Goal: Communication & Community: Connect with others

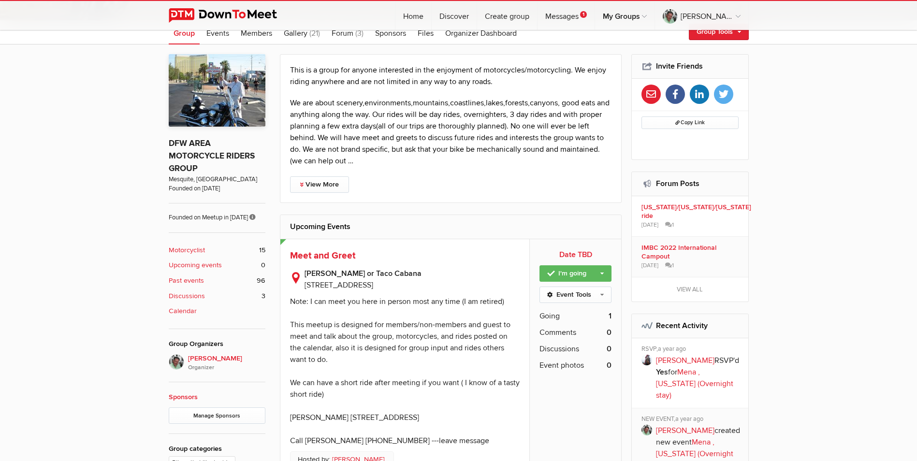
scroll to position [530, 0]
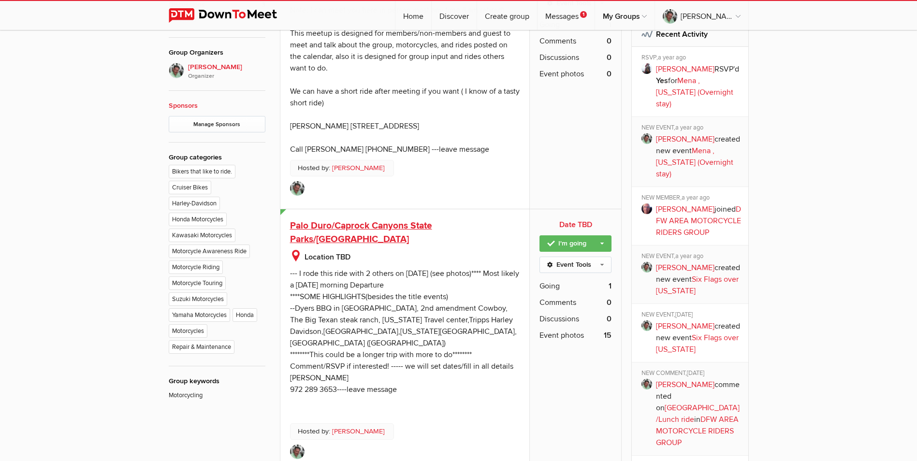
click at [429, 227] on span "Palo Duro/Caprock Canyons State Parks/[GEOGRAPHIC_DATA]" at bounding box center [361, 233] width 142 height 26
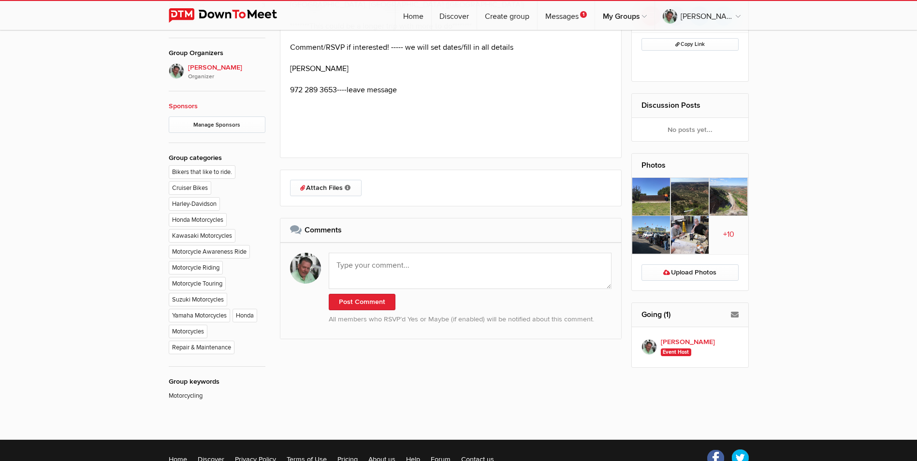
scroll to position [533, 0]
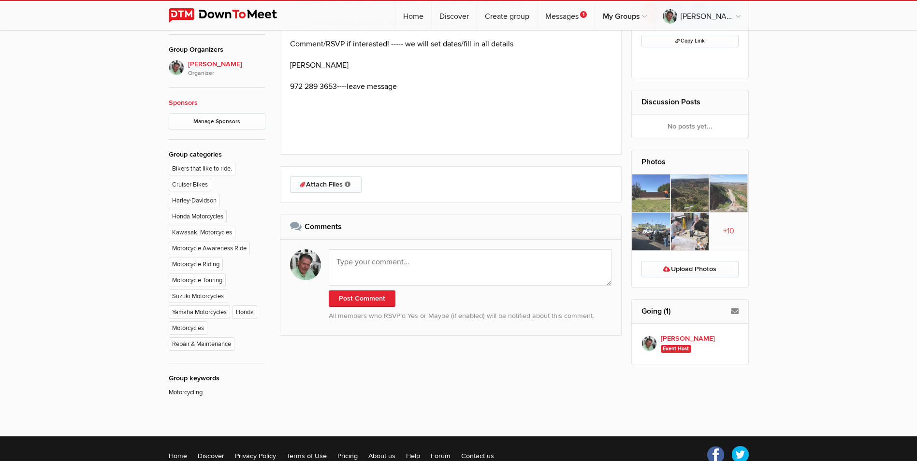
click at [641, 201] on img at bounding box center [651, 194] width 39 height 38
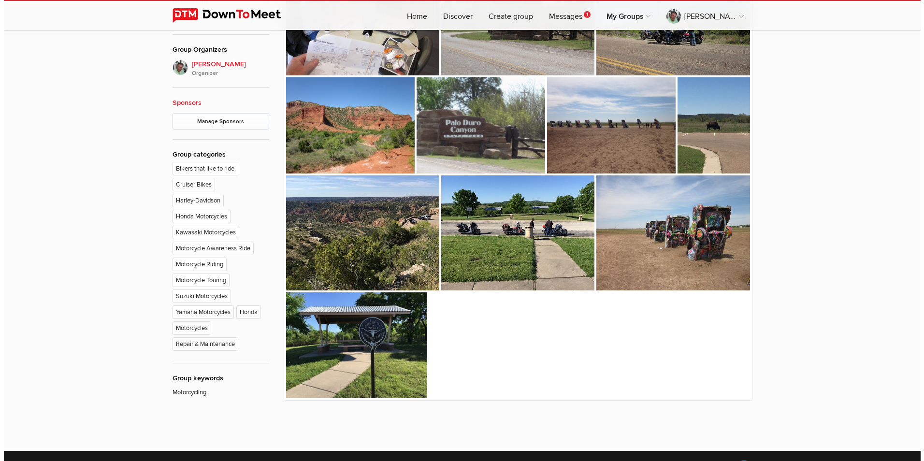
scroll to position [259, 0]
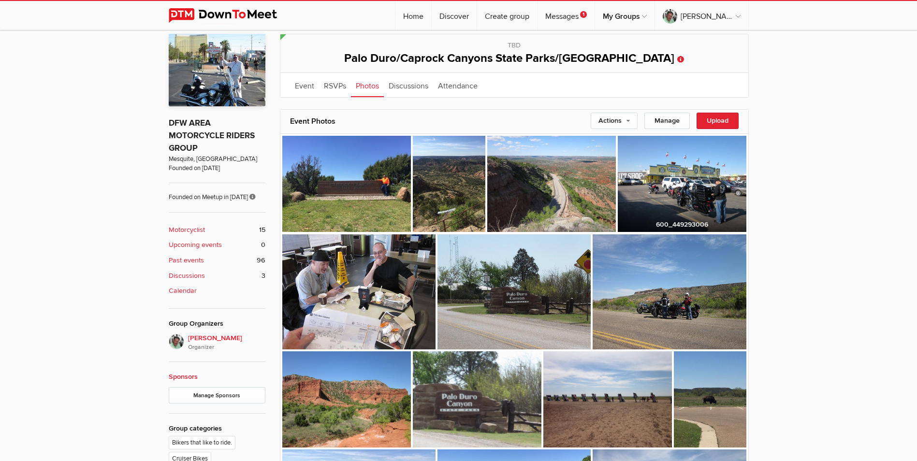
click at [654, 182] on img at bounding box center [682, 184] width 129 height 97
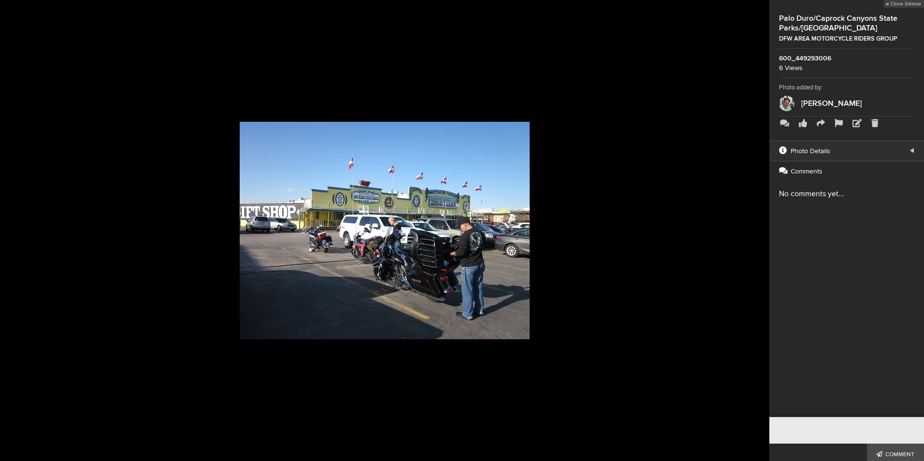
scroll to position [261, 0]
click at [761, 228] on button at bounding box center [745, 230] width 48 height 277
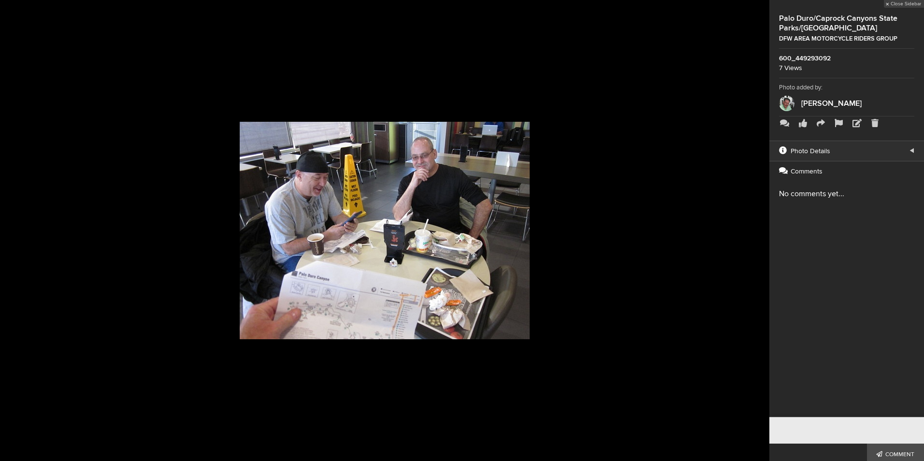
click at [761, 228] on button at bounding box center [745, 230] width 48 height 277
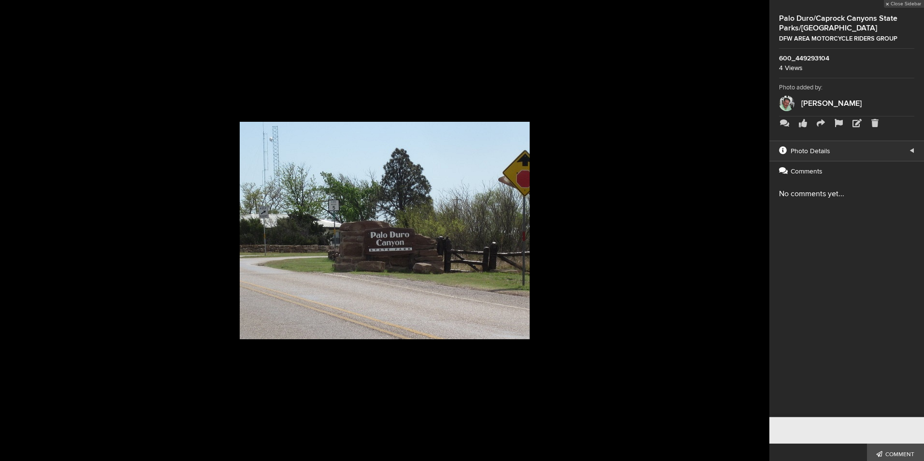
click at [761, 228] on button at bounding box center [745, 230] width 48 height 277
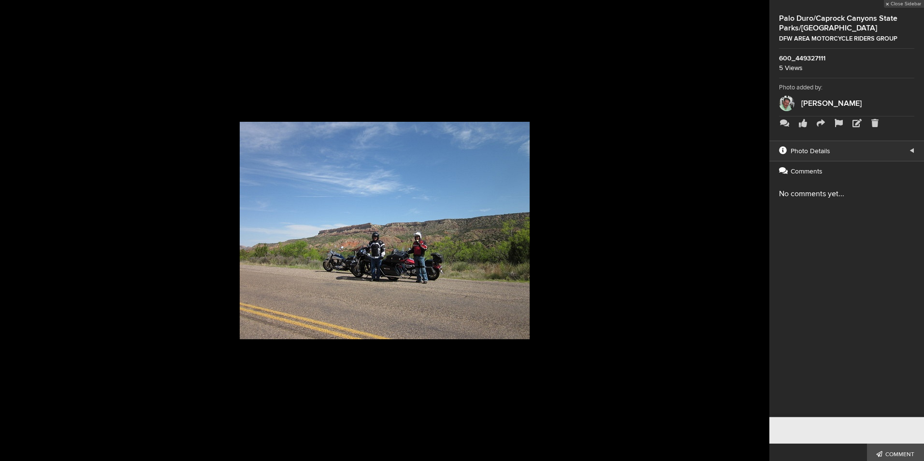
click at [762, 228] on button at bounding box center [745, 230] width 48 height 277
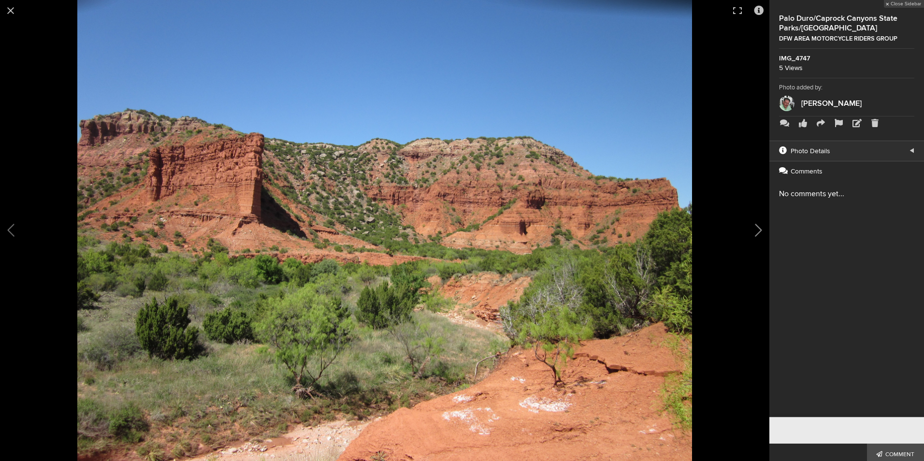
click at [762, 228] on button at bounding box center [745, 230] width 48 height 277
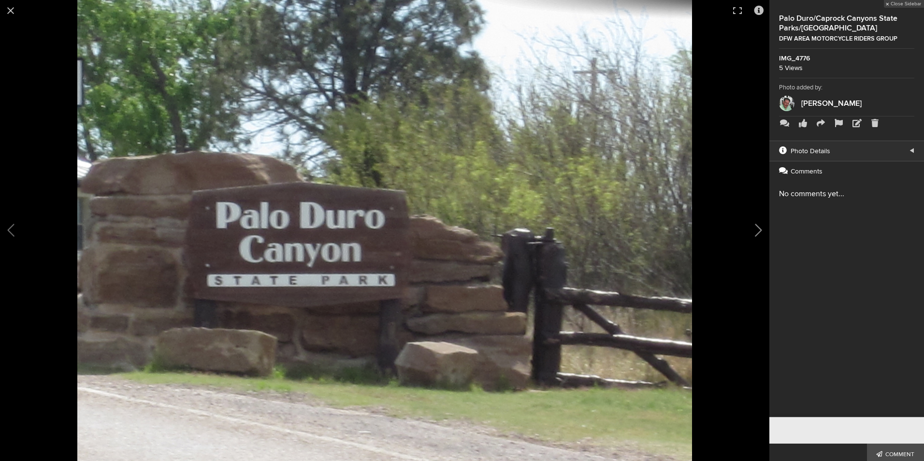
click at [762, 228] on button at bounding box center [745, 230] width 48 height 277
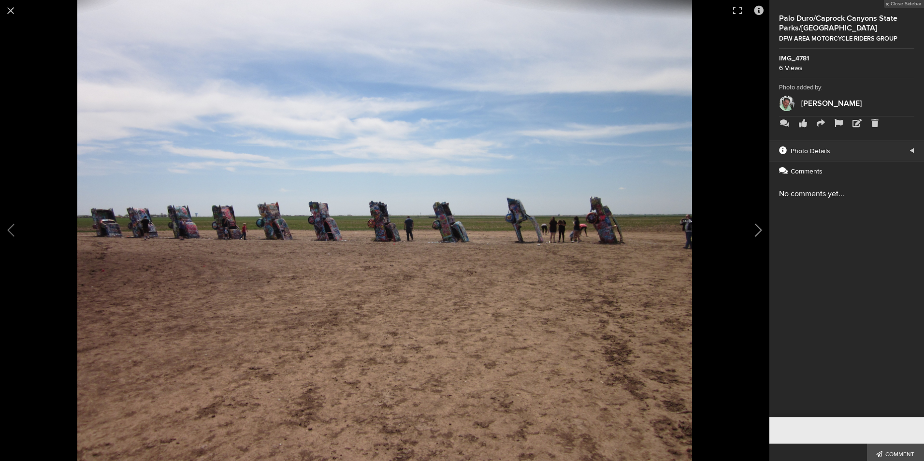
click at [758, 230] on button at bounding box center [745, 230] width 48 height 277
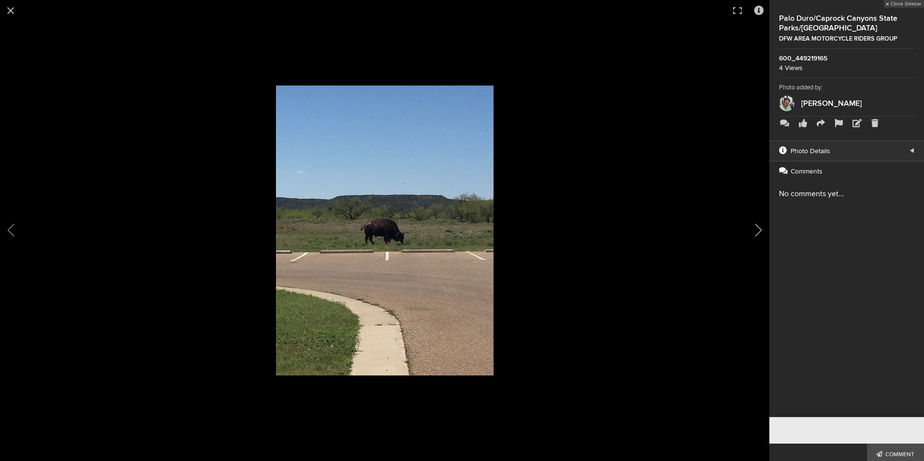
click at [758, 230] on button at bounding box center [745, 230] width 48 height 277
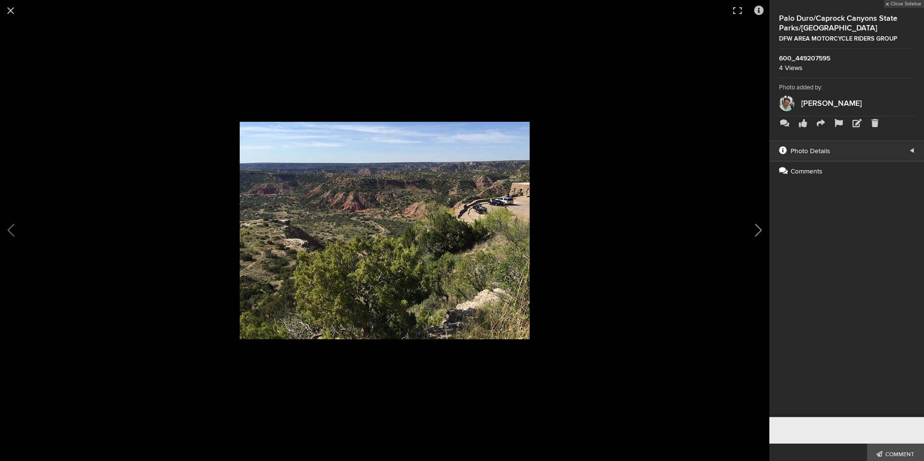
scroll to position [622, 0]
click at [758, 230] on button at bounding box center [745, 230] width 48 height 277
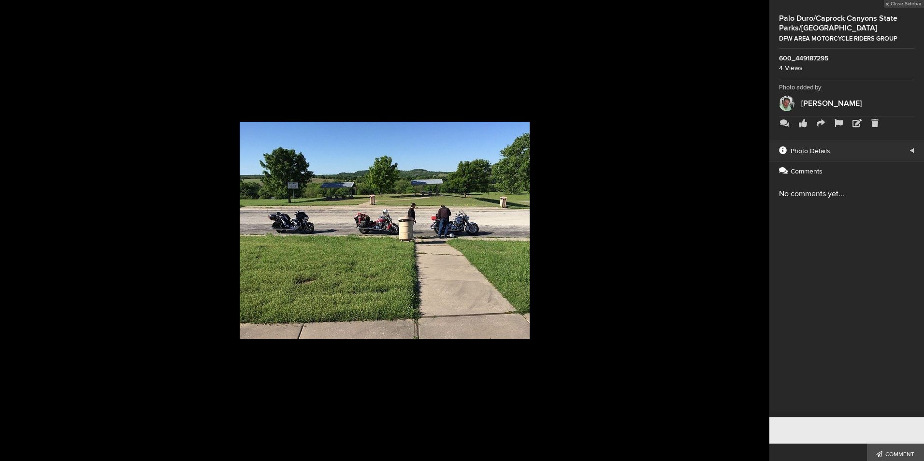
click at [758, 230] on button at bounding box center [745, 230] width 48 height 277
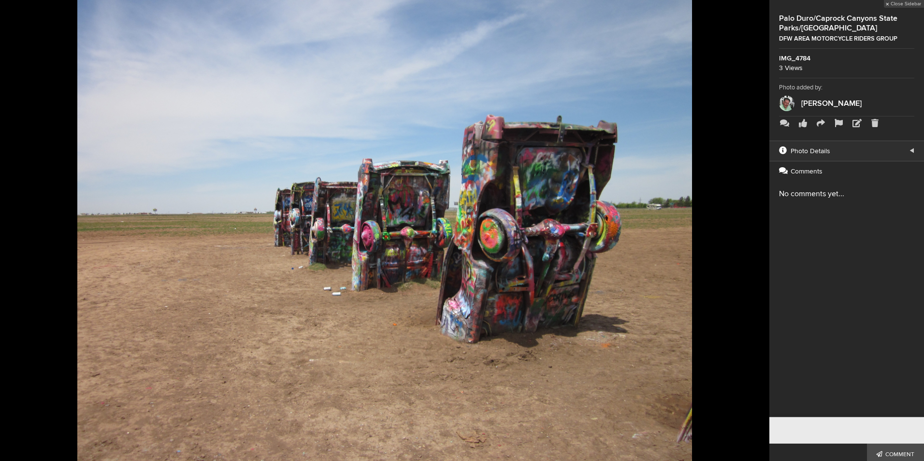
click at [758, 230] on button at bounding box center [745, 230] width 48 height 277
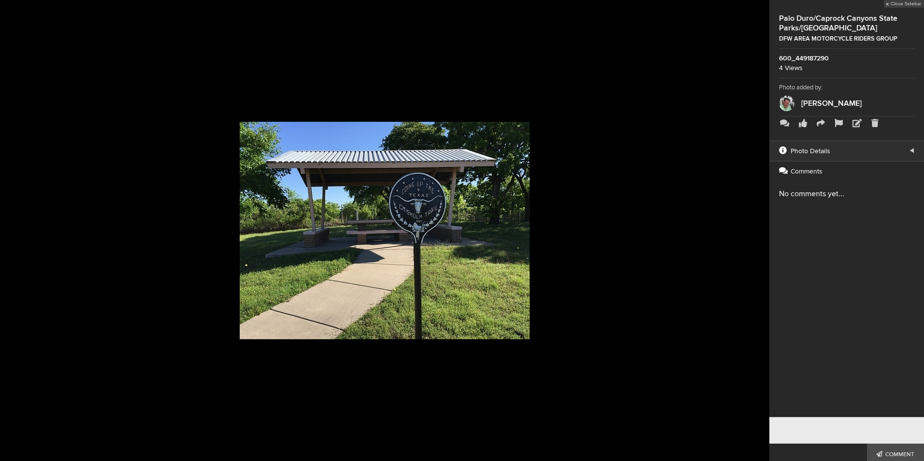
click at [758, 230] on button at bounding box center [745, 230] width 48 height 277
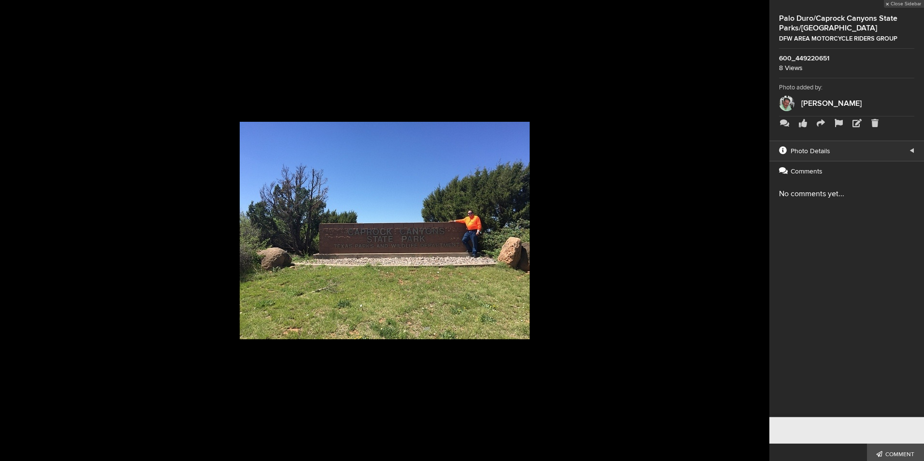
click at [758, 230] on button at bounding box center [745, 230] width 48 height 277
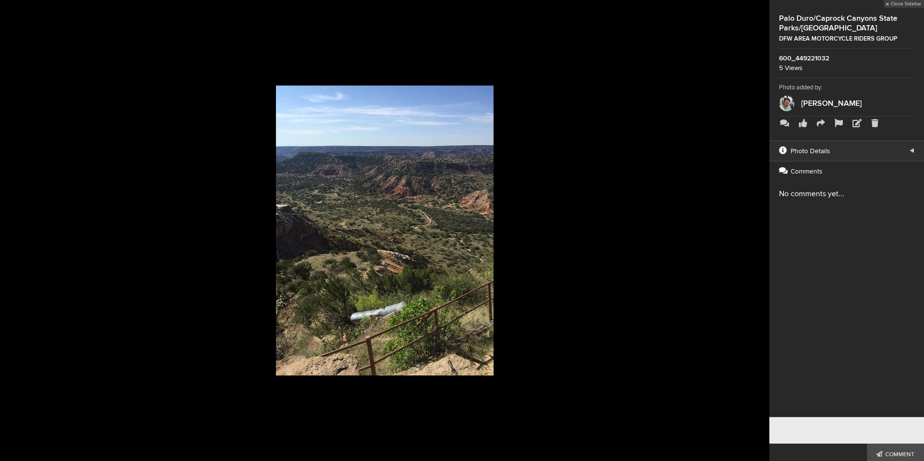
click at [758, 230] on button at bounding box center [745, 230] width 48 height 277
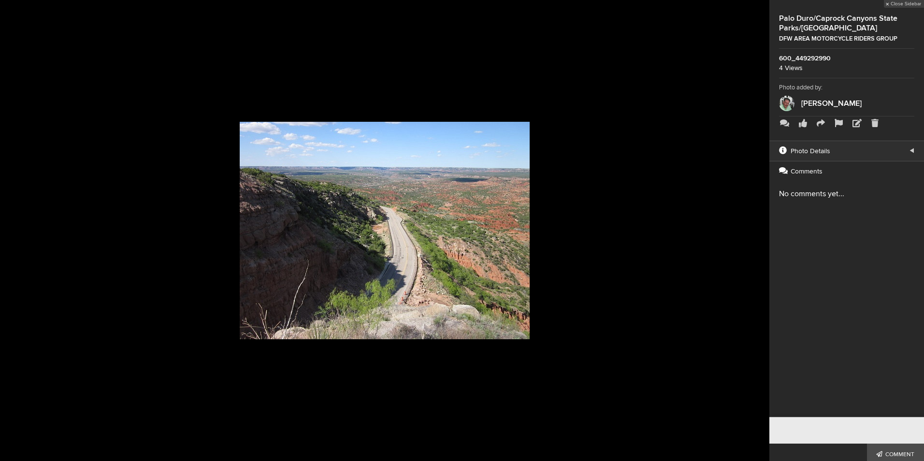
click at [758, 230] on button at bounding box center [745, 230] width 48 height 277
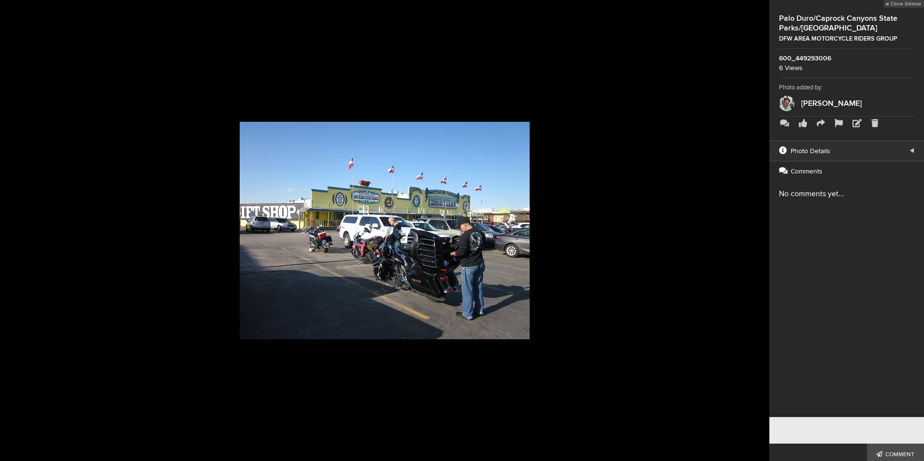
click at [758, 230] on button at bounding box center [745, 230] width 48 height 277
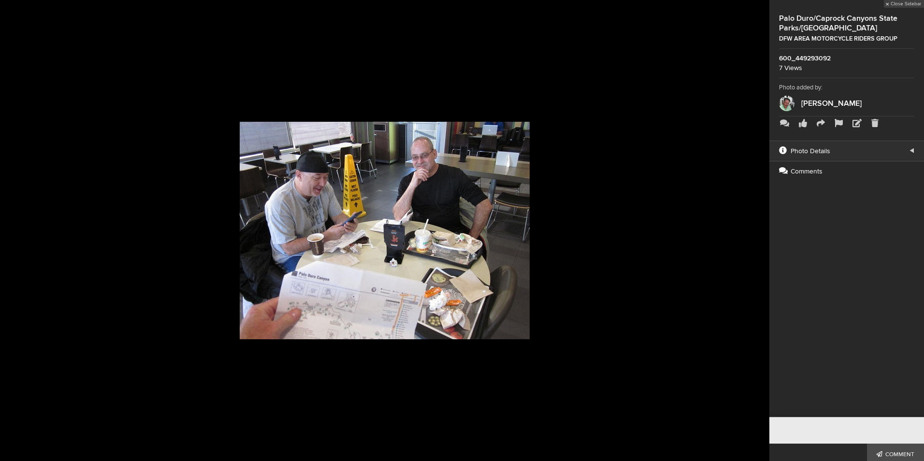
click at [758, 230] on button at bounding box center [745, 230] width 48 height 277
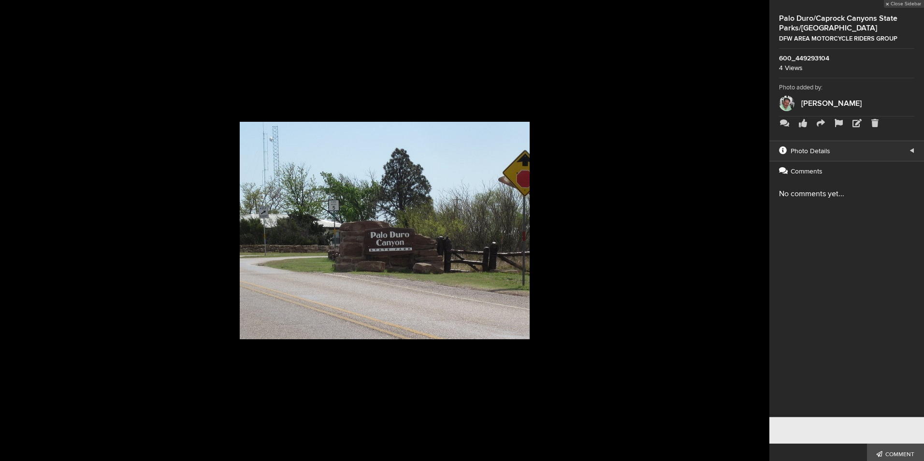
click at [758, 230] on button at bounding box center [745, 230] width 48 height 277
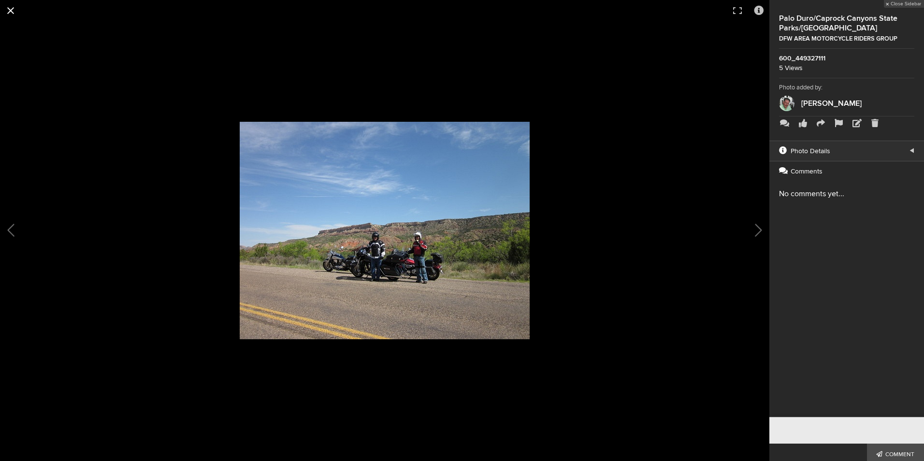
click at [12, 9] on button at bounding box center [10, 10] width 21 height 21
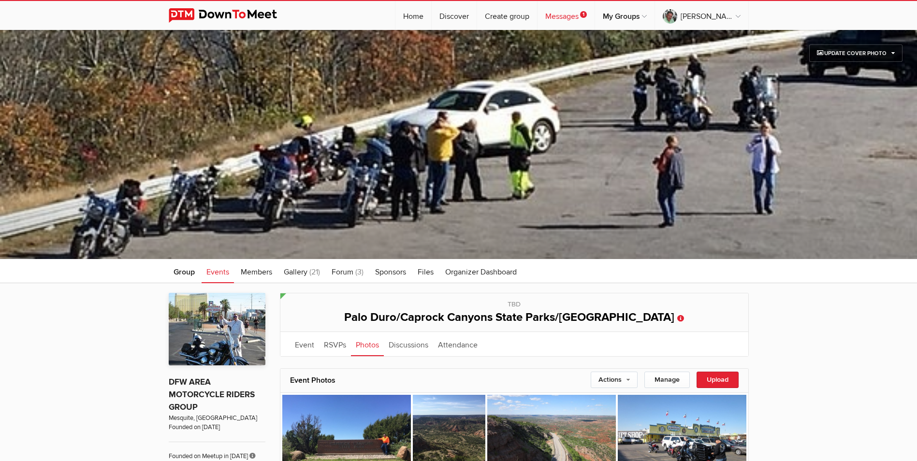
click at [594, 14] on link "Messages 1" at bounding box center [566, 15] width 57 height 29
